Goal: Find specific page/section: Find specific page/section

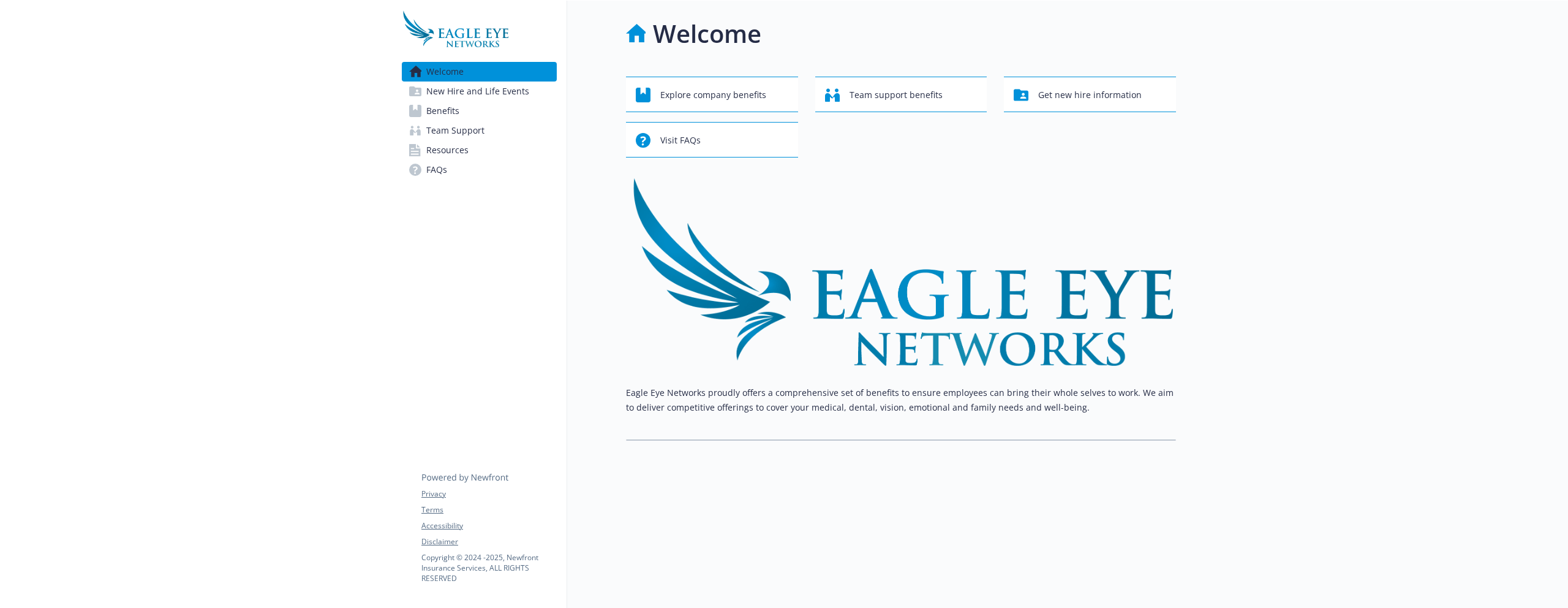
click at [466, 110] on link "Benefits" at bounding box center [479, 111] width 155 height 20
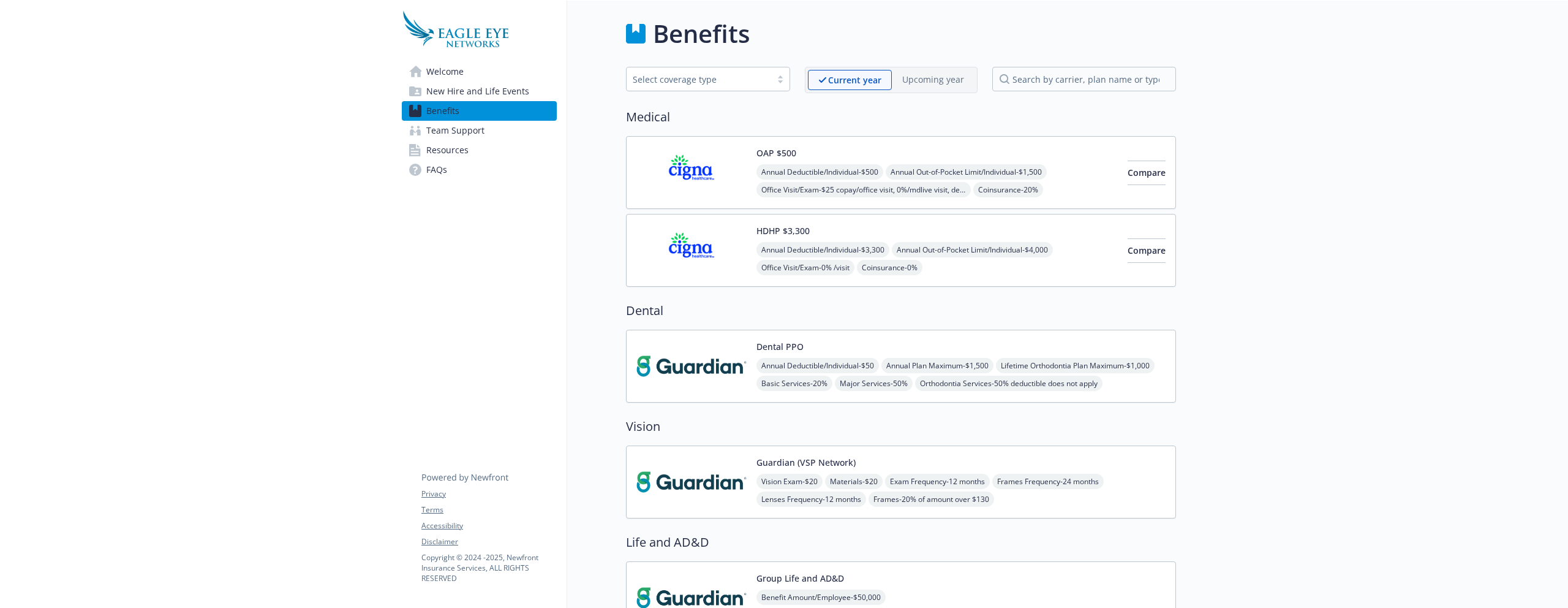
click at [461, 149] on span "Resources" at bounding box center [447, 150] width 42 height 20
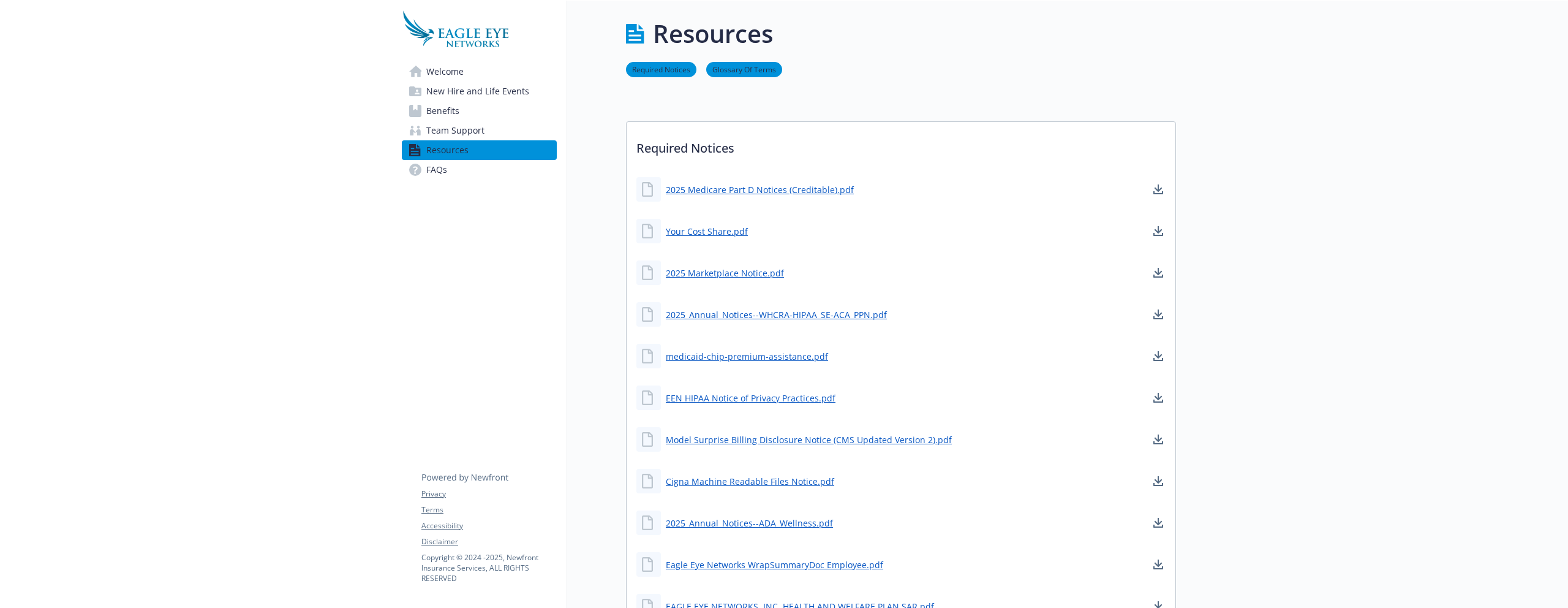
click at [483, 87] on span "New Hire and Life Events" at bounding box center [478, 91] width 103 height 20
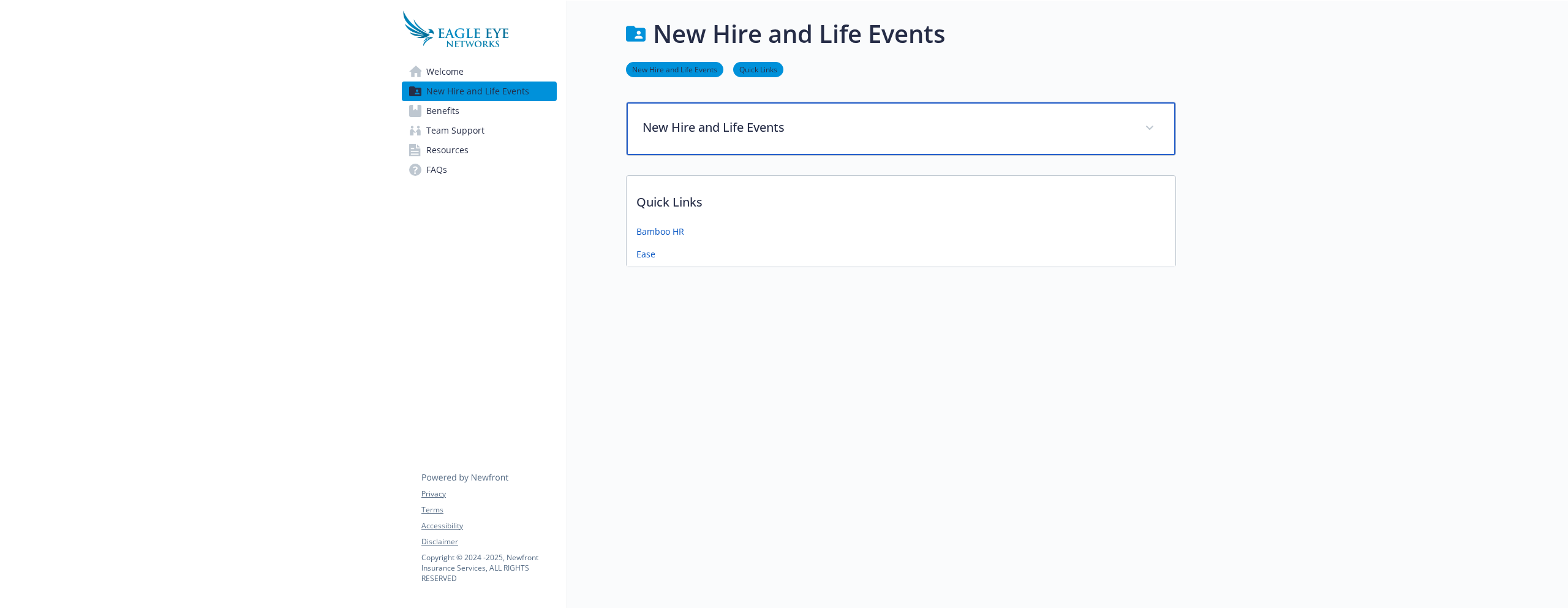
click at [955, 138] on div "New Hire and Life Events" at bounding box center [900, 129] width 549 height 53
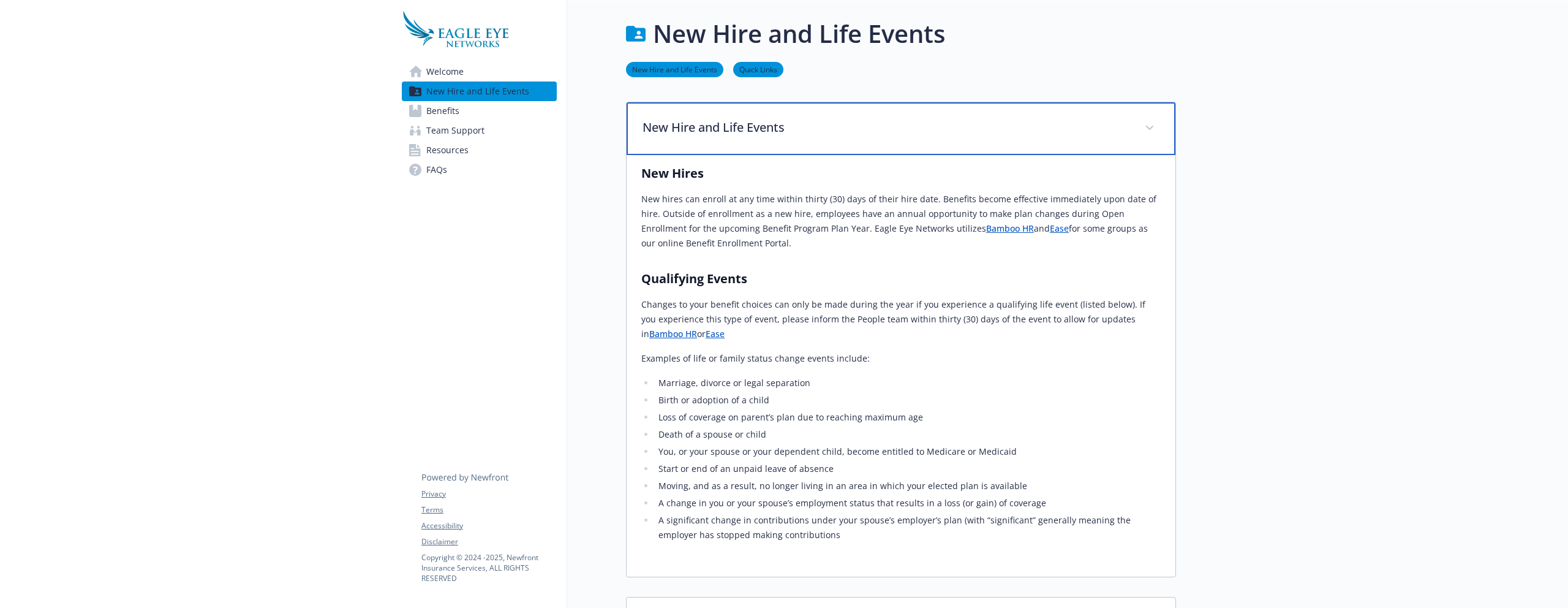
click at [955, 138] on div "New Hire and Life Events" at bounding box center [900, 129] width 549 height 53
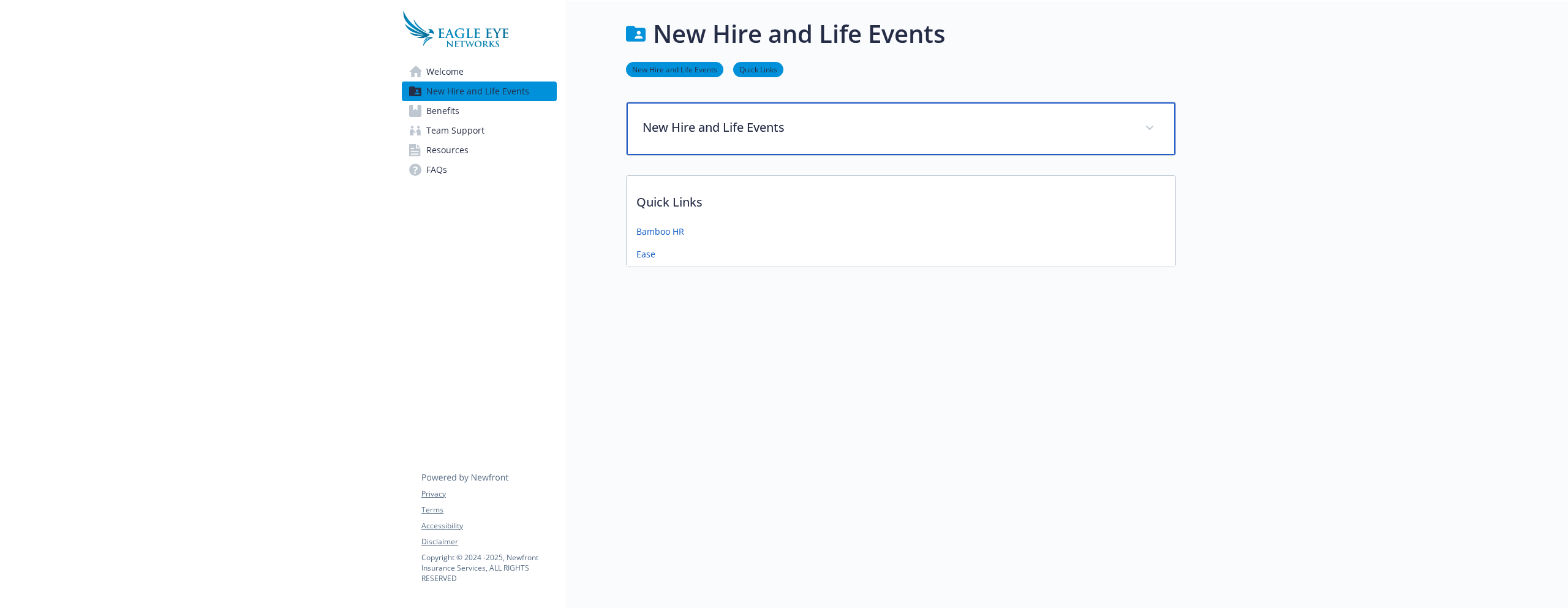
click at [955, 138] on div "New Hire and Life Events" at bounding box center [900, 129] width 549 height 53
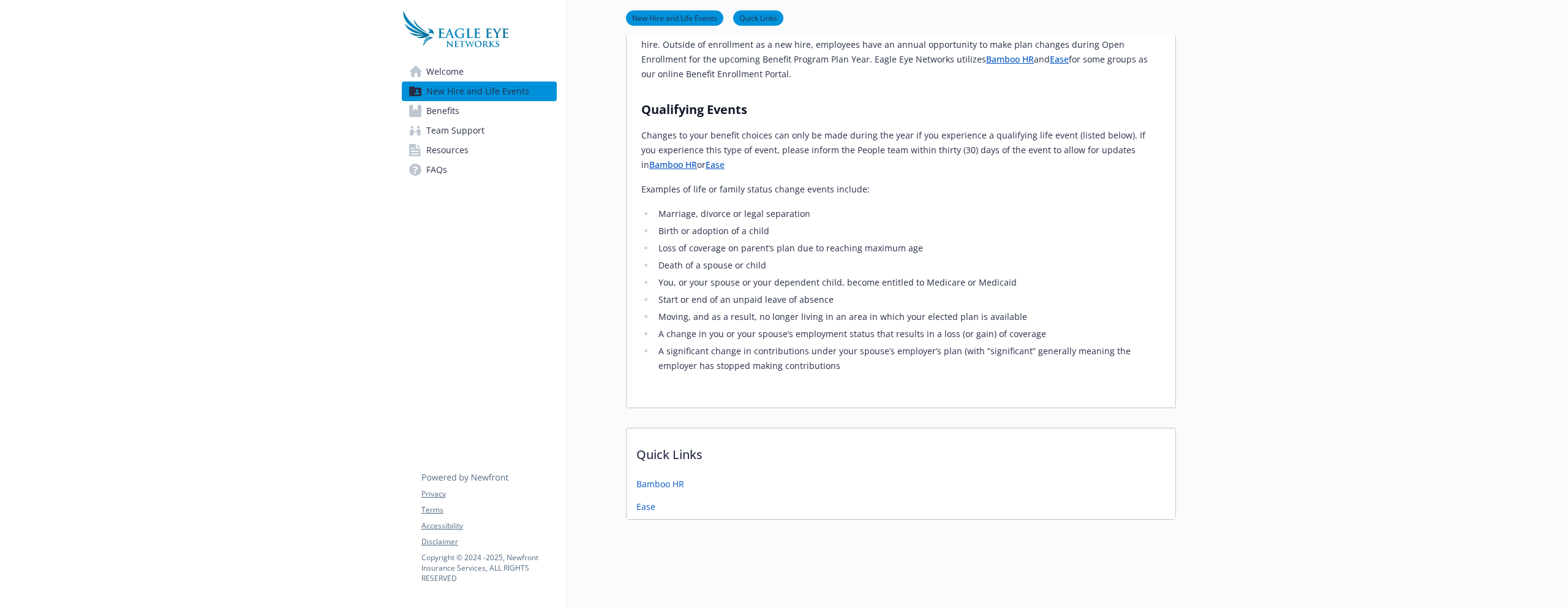
scroll to position [173, 0]
